Goal: Information Seeking & Learning: Understand process/instructions

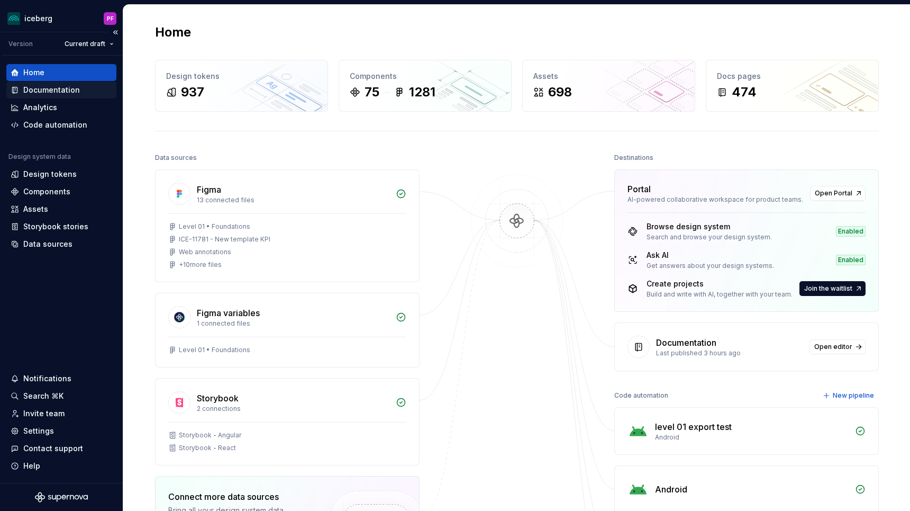
click at [56, 88] on div "Documentation" at bounding box center [51, 90] width 57 height 11
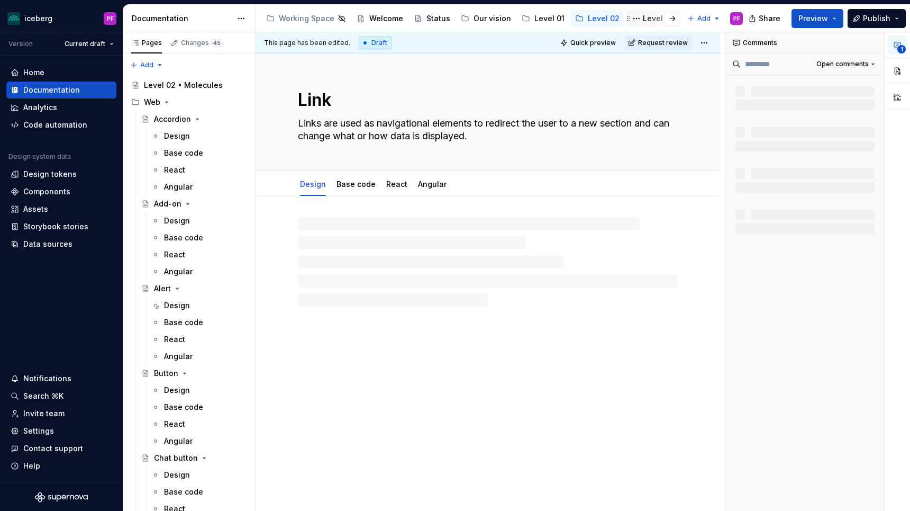
click at [643, 19] on div "Level 03" at bounding box center [659, 18] width 32 height 11
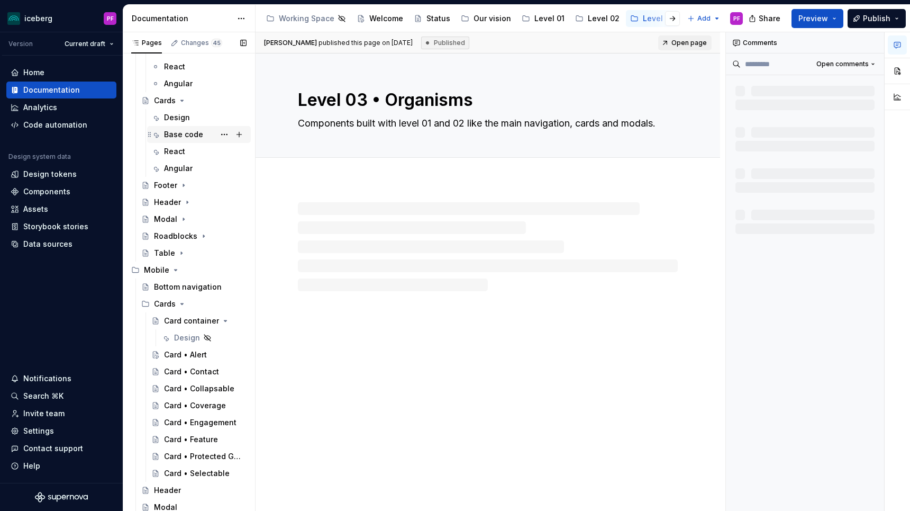
scroll to position [139, 0]
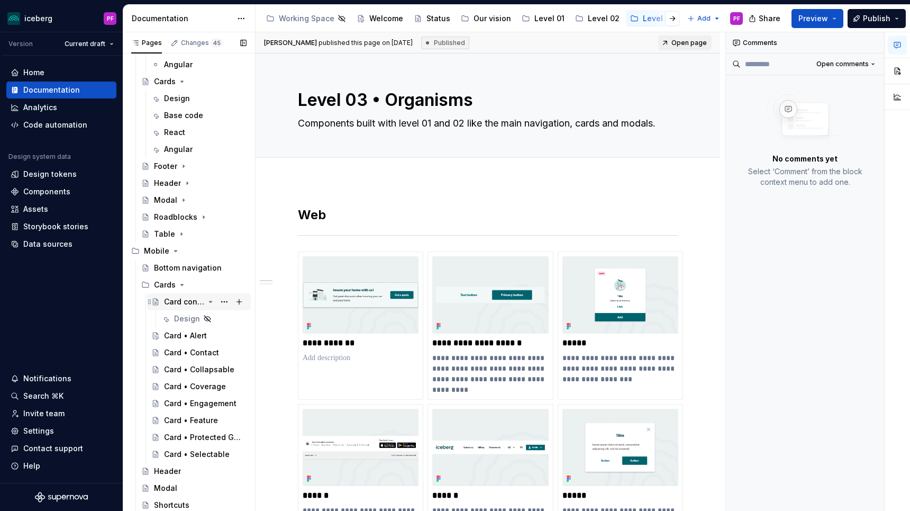
click at [178, 304] on div "Card container" at bounding box center [184, 301] width 40 height 11
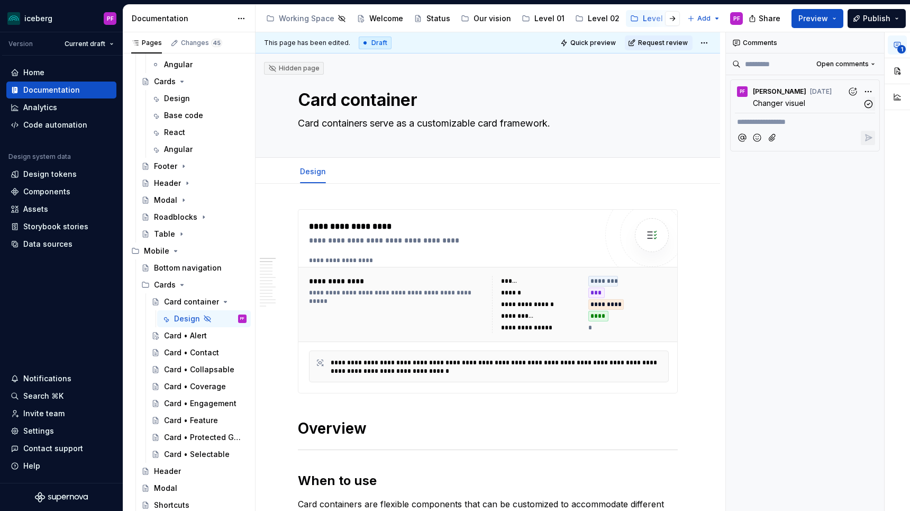
type textarea "*"
click at [817, 97] on p "Changer visuel" at bounding box center [808, 102] width 110 height 11
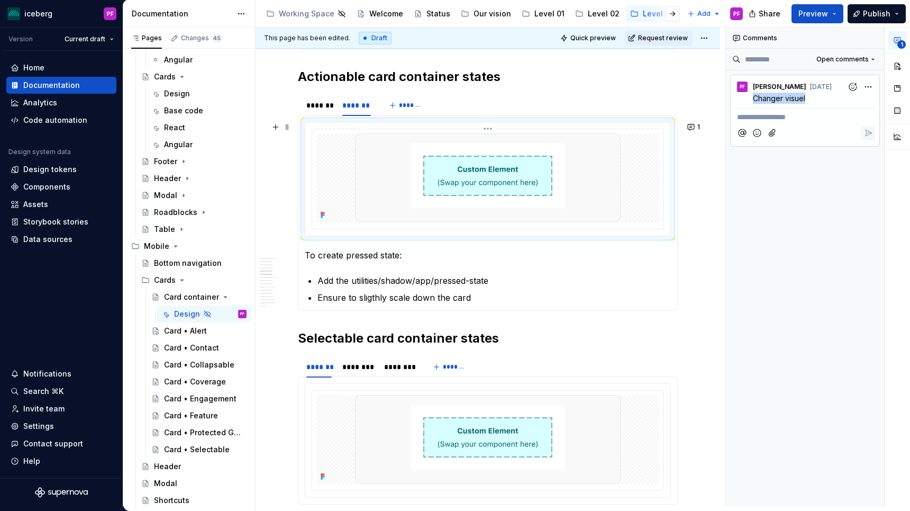
scroll to position [948, 0]
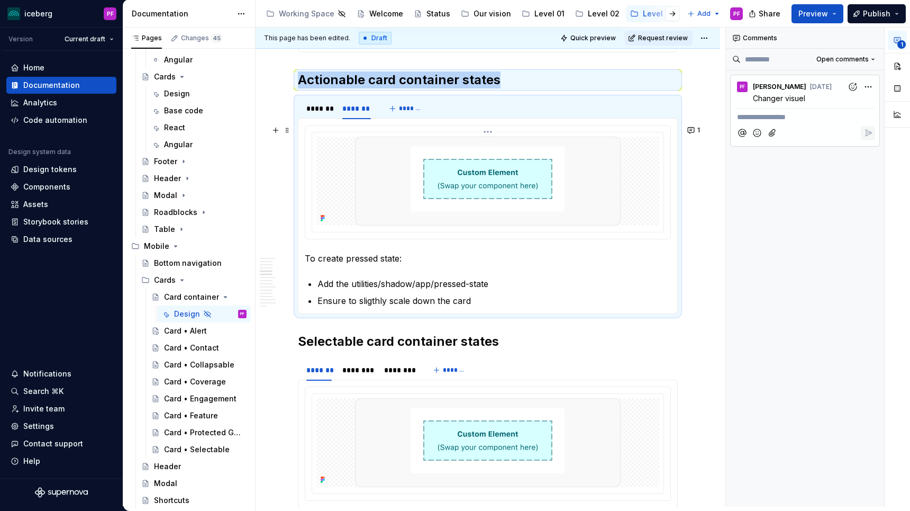
drag, startPoint x: 464, startPoint y: 318, endPoint x: 411, endPoint y: 145, distance: 180.5
click at [411, 145] on section "******* ******* ******* If the card is static (not clickable): no shadow is nee…" at bounding box center [488, 205] width 380 height 217
